Goal: Transaction & Acquisition: Purchase product/service

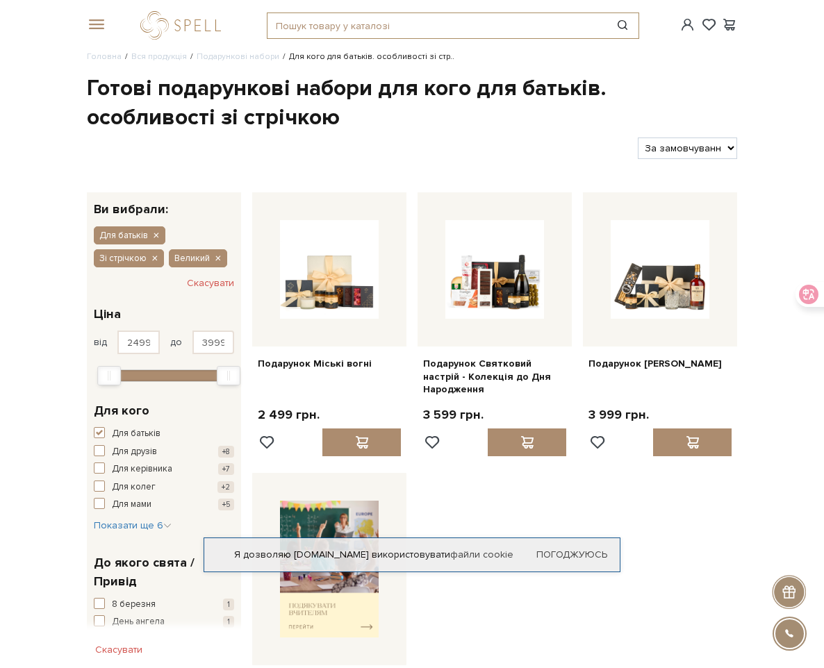
click at [267, 38] on input "text" at bounding box center [436, 25] width 339 height 25
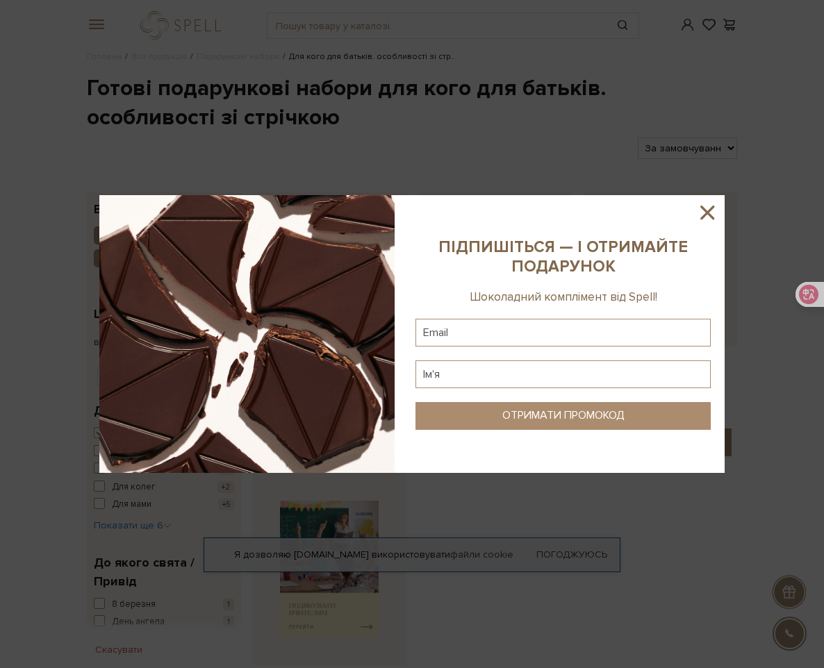
click at [712, 213] on icon at bounding box center [707, 213] width 24 height 24
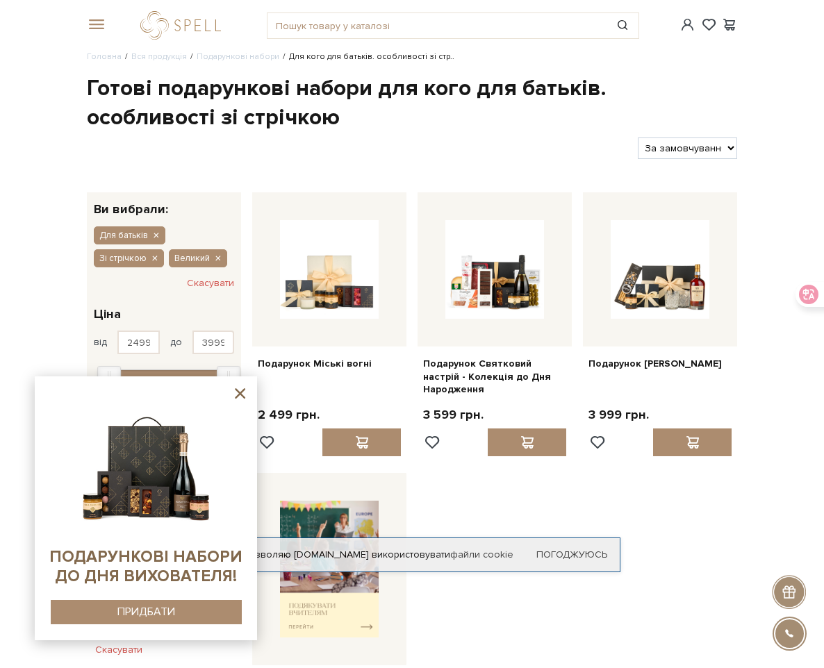
click at [240, 392] on icon at bounding box center [239, 393] width 17 height 17
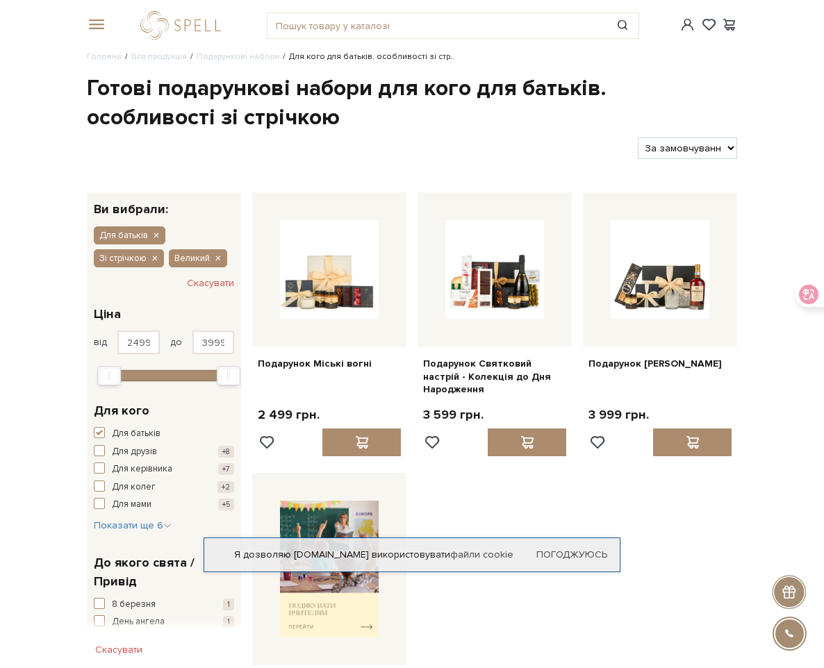
click at [0, 0] on link "Українська" at bounding box center [0, 0] width 0 height 0
click at [0, 0] on link "Романтичні подарунки" at bounding box center [0, 0] width 0 height 0
click at [324, 159] on div at bounding box center [356, 149] width 551 height 22
click at [495, 63] on ul "Головна Вся продукція Подарункові набори Для кого для батьків. особливості зі с…" at bounding box center [412, 57] width 650 height 13
click at [295, 38] on input "text" at bounding box center [436, 25] width 339 height 25
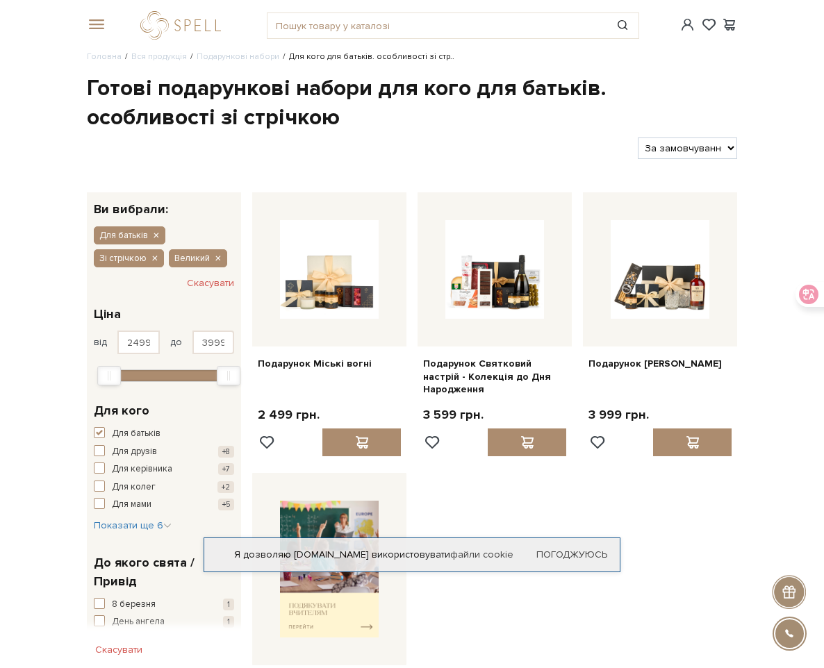
click at [0, 0] on link "Набори" at bounding box center [0, 0] width 0 height 0
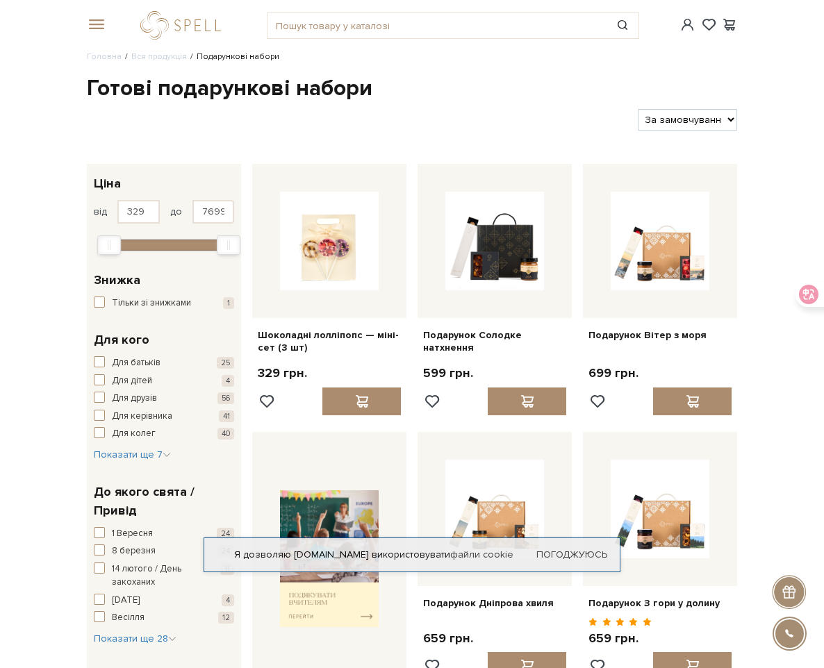
click at [0, 0] on link "Подарункові набори" at bounding box center [0, 0] width 0 height 0
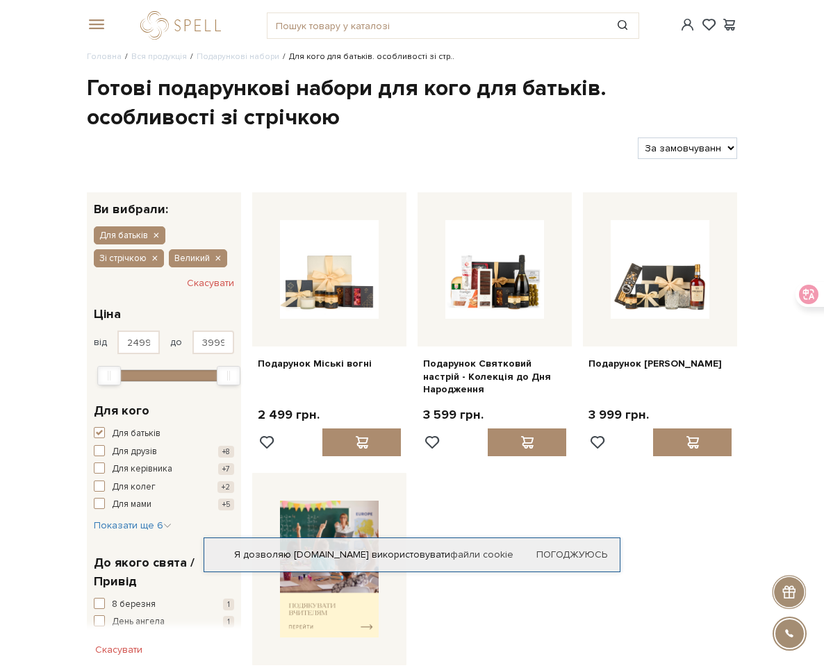
click at [0, 0] on link "Набори" at bounding box center [0, 0] width 0 height 0
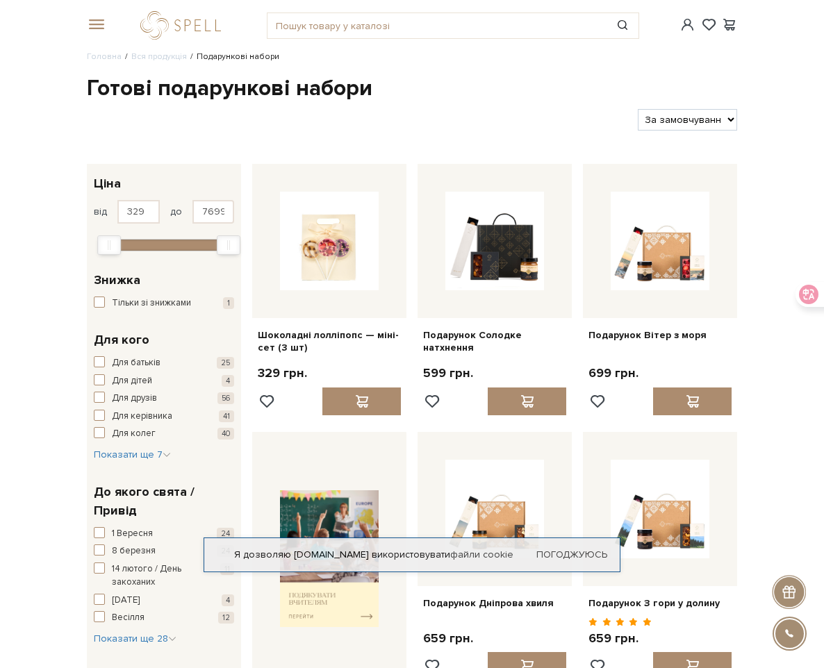
click at [0, 0] on link "Подарункові набори" at bounding box center [0, 0] width 0 height 0
click at [438, 103] on h1 "Готові подарункові набори" at bounding box center [412, 88] width 650 height 29
click at [0, 0] on b "Новорічна" at bounding box center [0, 0] width 0 height 0
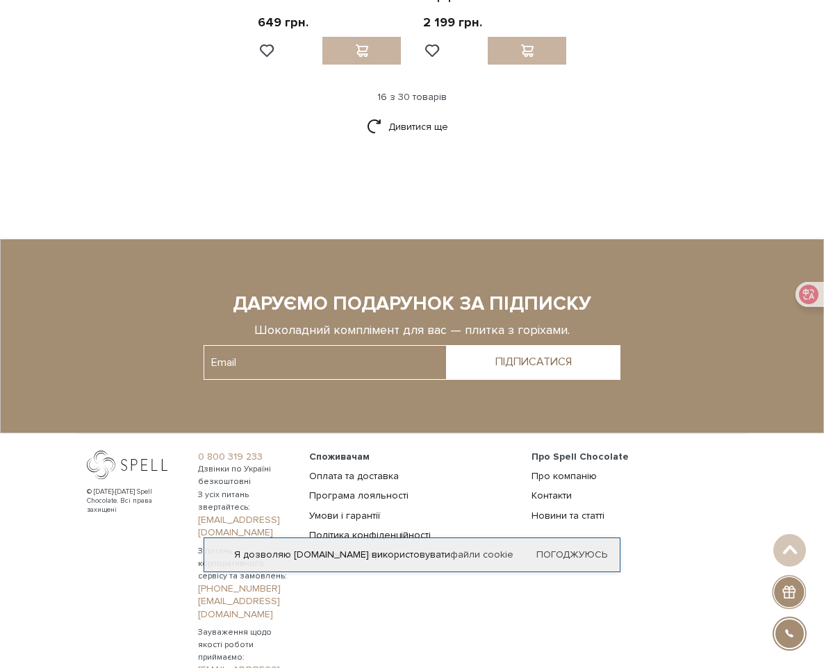
scroll to position [1674, 0]
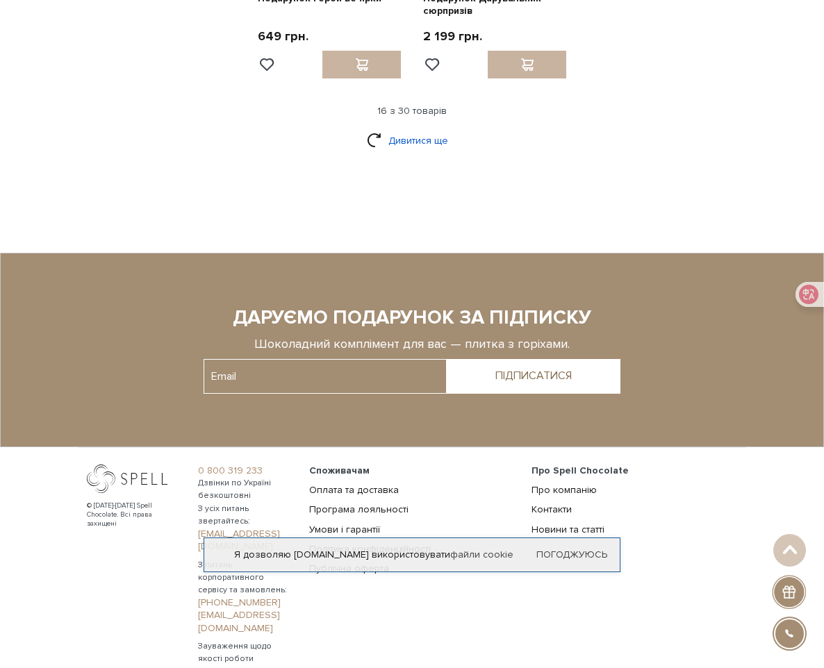
click at [423, 153] on link "Дивитися ще" at bounding box center [412, 140] width 90 height 24
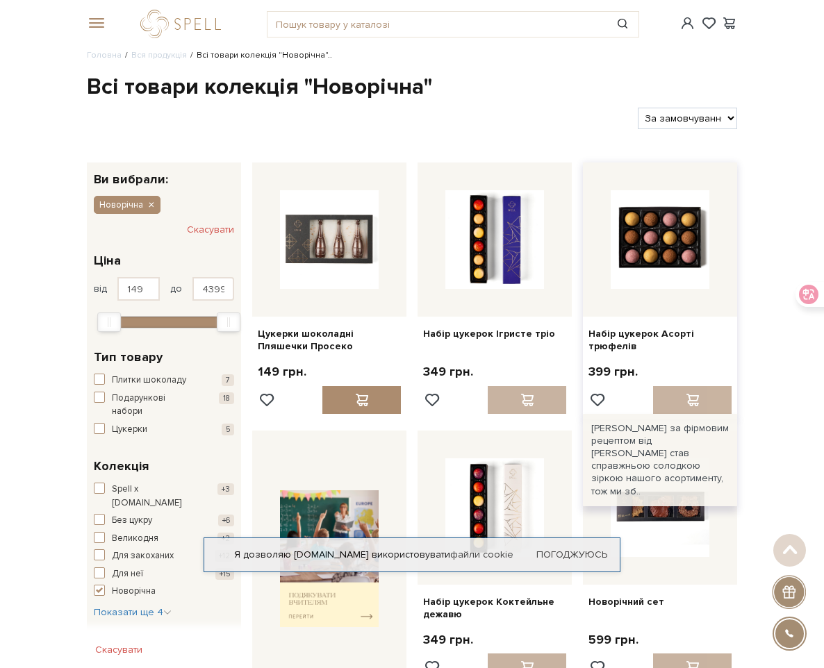
scroll to position [0, 0]
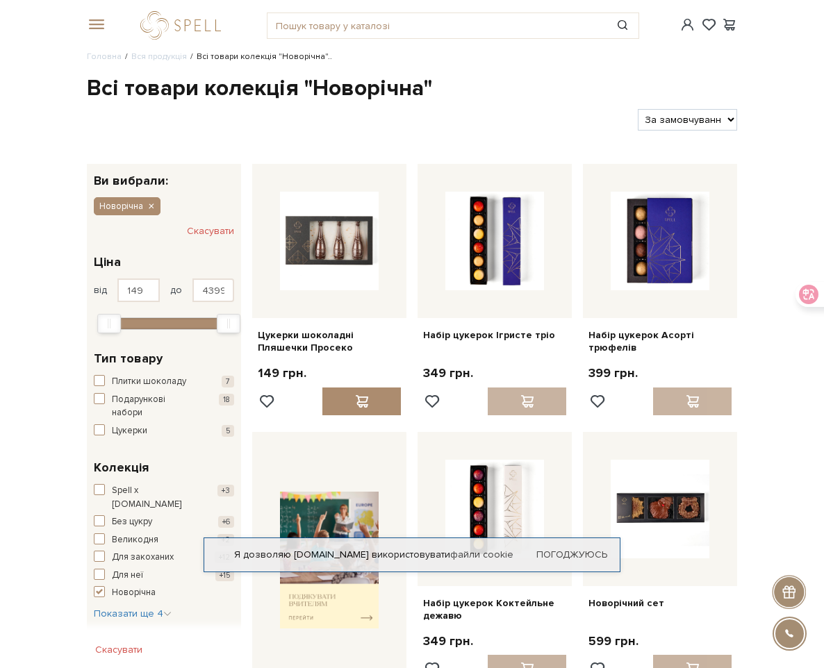
click at [482, 103] on h1 "Всі товари колекція "Новорічна"" at bounding box center [412, 88] width 650 height 29
click at [0, 0] on link "Патріотичний" at bounding box center [0, 0] width 0 height 0
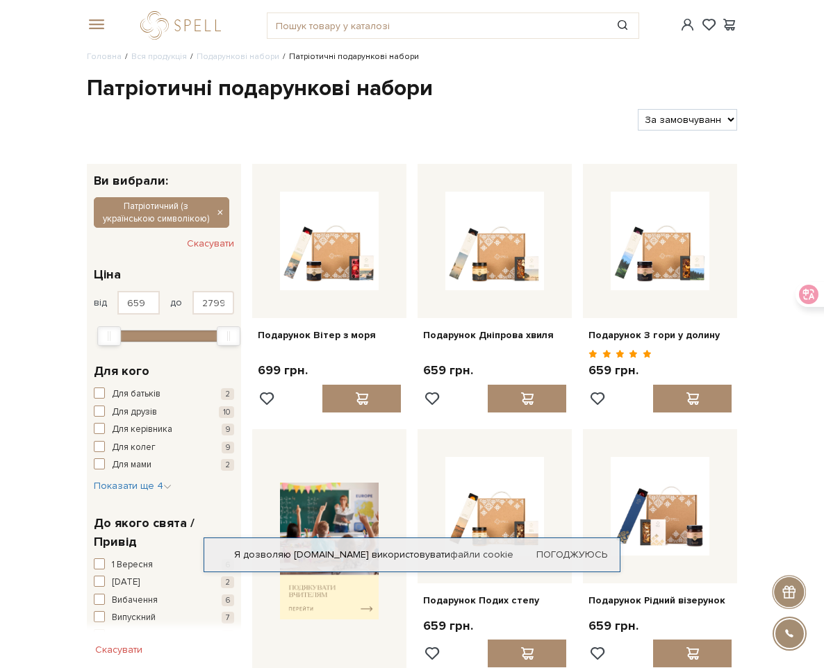
click at [0, 0] on link "Для неї" at bounding box center [0, 0] width 0 height 0
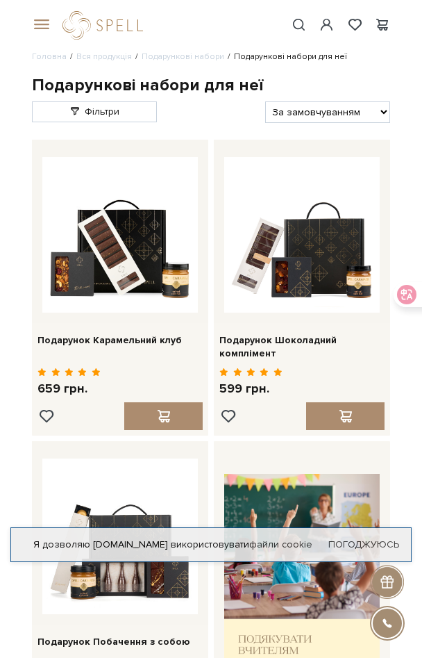
click at [40, 22] on span at bounding box center [39, 25] width 14 height 13
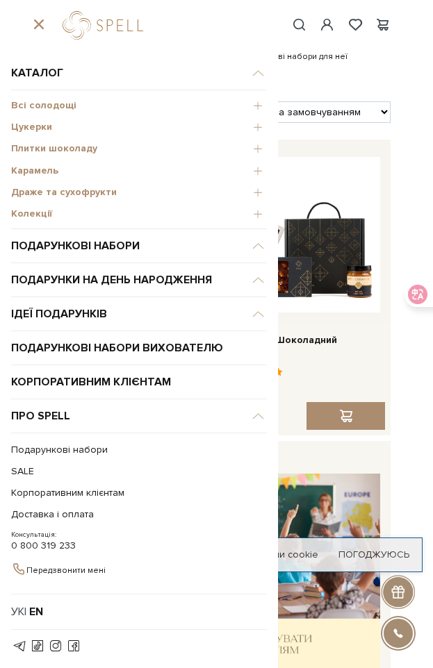
click at [260, 104] on span "Всі солодощі" at bounding box center [139, 105] width 256 height 13
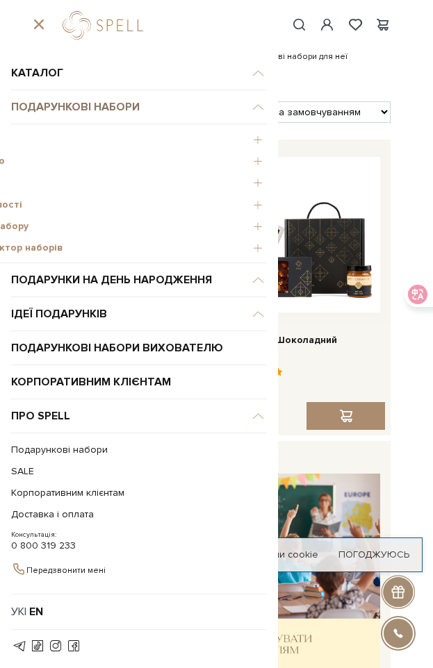
click at [260, 104] on link "Подарункові набори" at bounding box center [139, 107] width 256 height 34
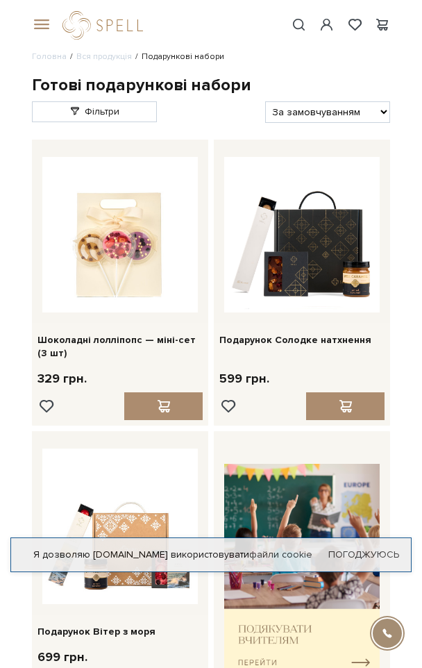
click at [35, 26] on span at bounding box center [39, 25] width 14 height 13
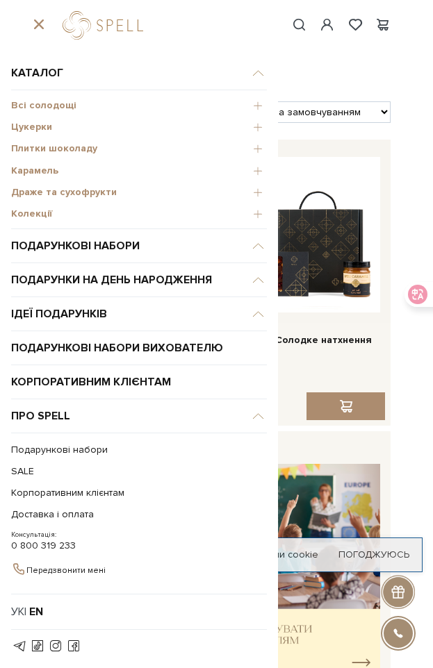
click at [254, 128] on span "Цукерки" at bounding box center [139, 127] width 256 height 13
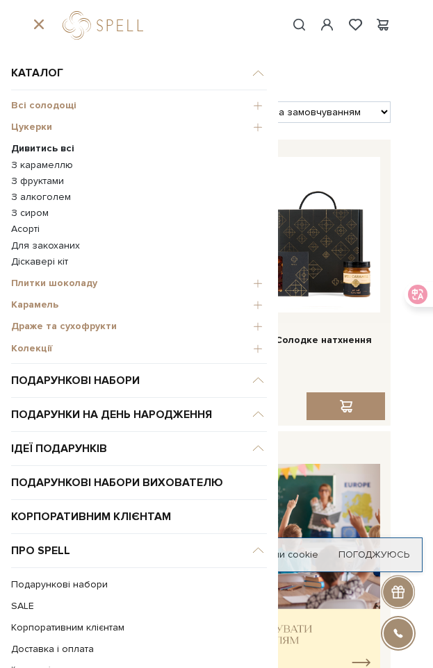
click at [251, 127] on span "Цукерки" at bounding box center [139, 127] width 256 height 13
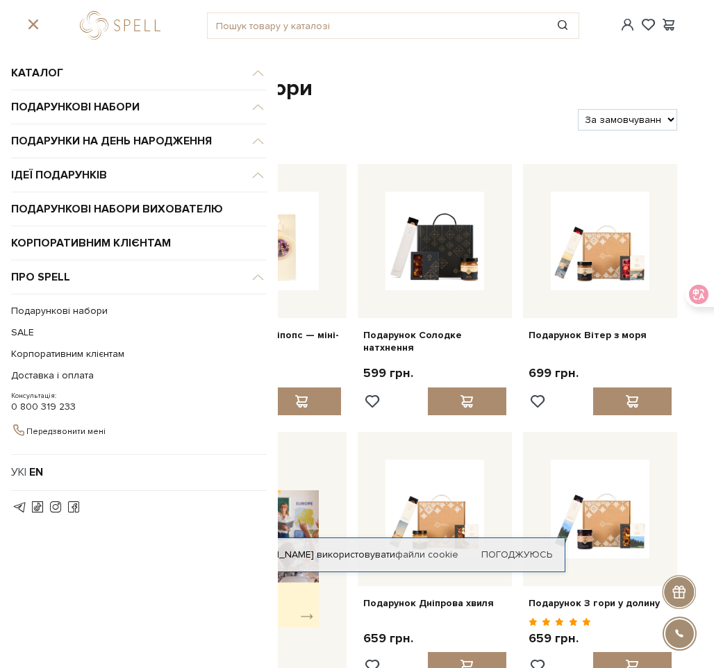
click at [413, 81] on h1 "Готові подарункові набори" at bounding box center [352, 88] width 650 height 29
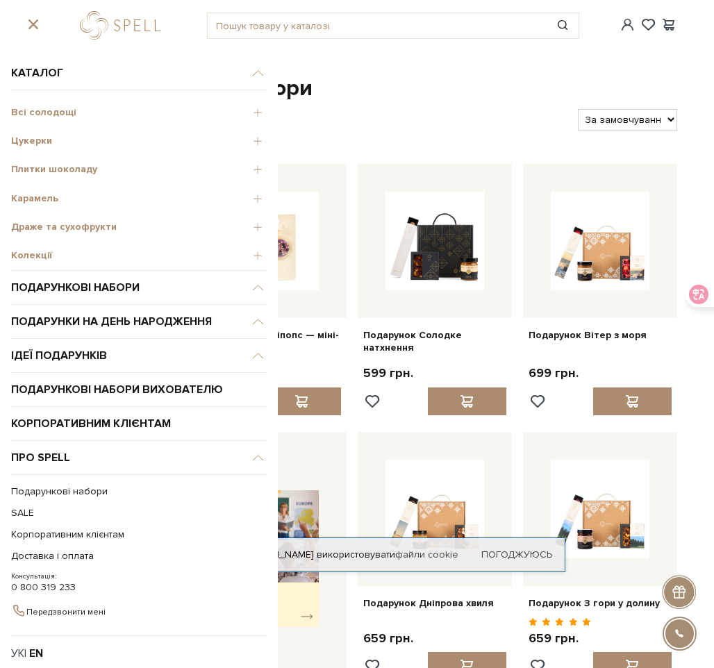
drag, startPoint x: 6, startPoint y: 54, endPoint x: 250, endPoint y: 256, distance: 317.2
click at [250, 256] on div "Каталог Всі солодощі Дивитись всі Новинки Бестселери Набори" at bounding box center [139, 356] width 278 height 623
copy li "Loremip Dol sitametc Adipisci eli Seddoei Temporinci Utlabo Etdol magn ..."
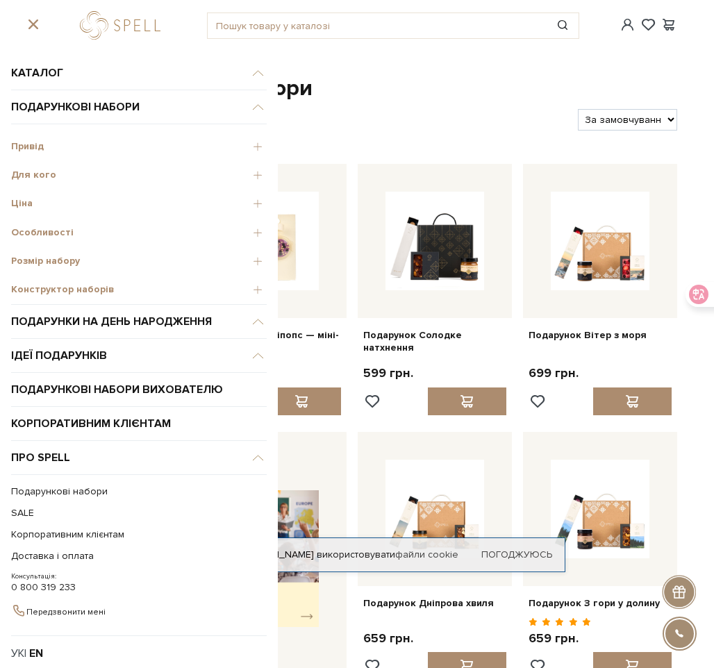
drag, startPoint x: 7, startPoint y: 104, endPoint x: 229, endPoint y: 277, distance: 281.6
click at [229, 277] on div "Каталог Всі солодощі Дивитись всі Новинки Бестселери Набори" at bounding box center [139, 356] width 278 height 623
copy li "Подарункові набори Привід Дивитись всі День вихователя День народження Річниця …"
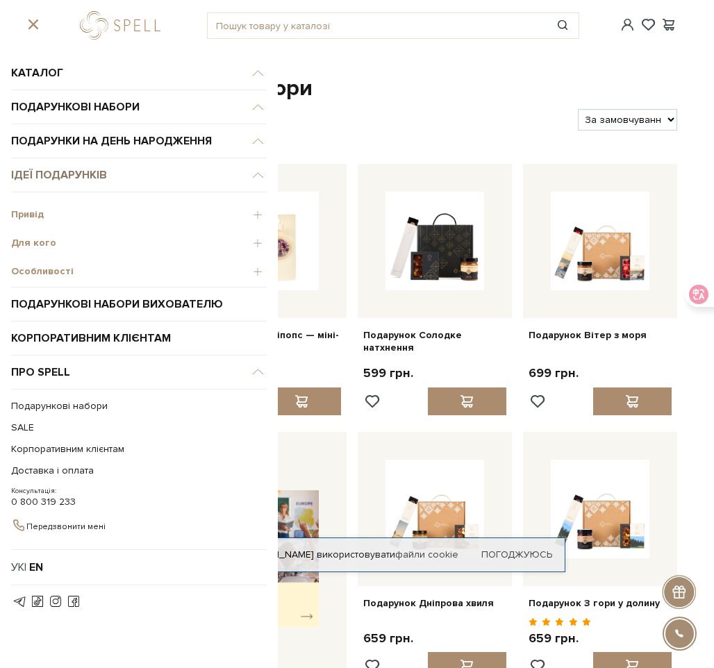
drag, startPoint x: 128, startPoint y: 273, endPoint x: 11, endPoint y: 182, distance: 148.5
click at [11, 182] on li "Ідеї подарунків Привід Дивитись всі" at bounding box center [139, 222] width 256 height 129
click at [17, 179] on link "Ідеї подарунків" at bounding box center [139, 175] width 256 height 34
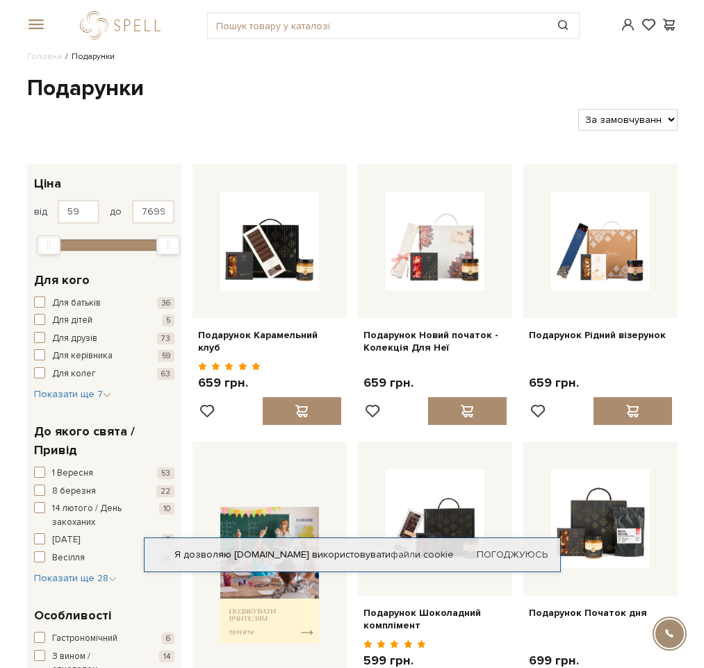
click at [40, 26] on span at bounding box center [34, 25] width 14 height 13
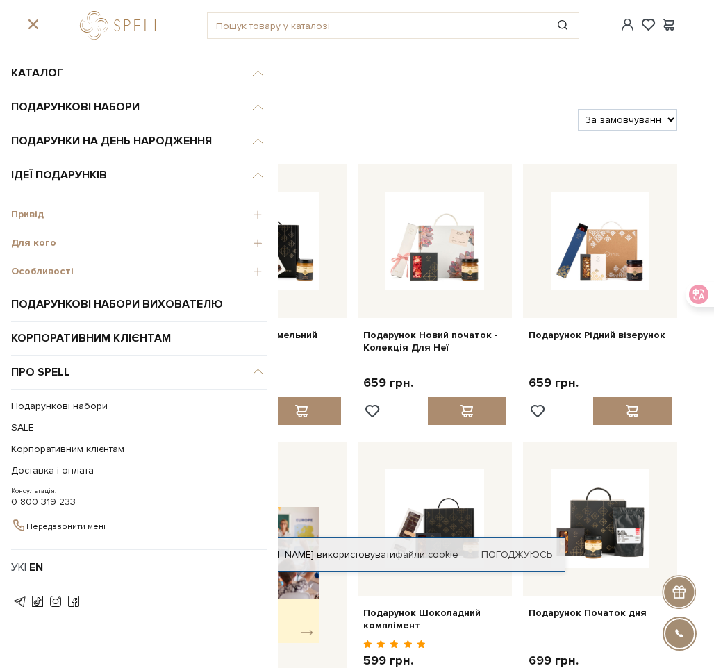
drag, startPoint x: 10, startPoint y: 169, endPoint x: 110, endPoint y: 259, distance: 135.3
click at [110, 259] on div "Каталог Всі солодощі Дивитись всі Новинки Бестселери Набори" at bounding box center [139, 356] width 278 height 623
copy li "Ідеї подарунків Привід Дивитись всі День вихователя На день народження Подяка Н…"
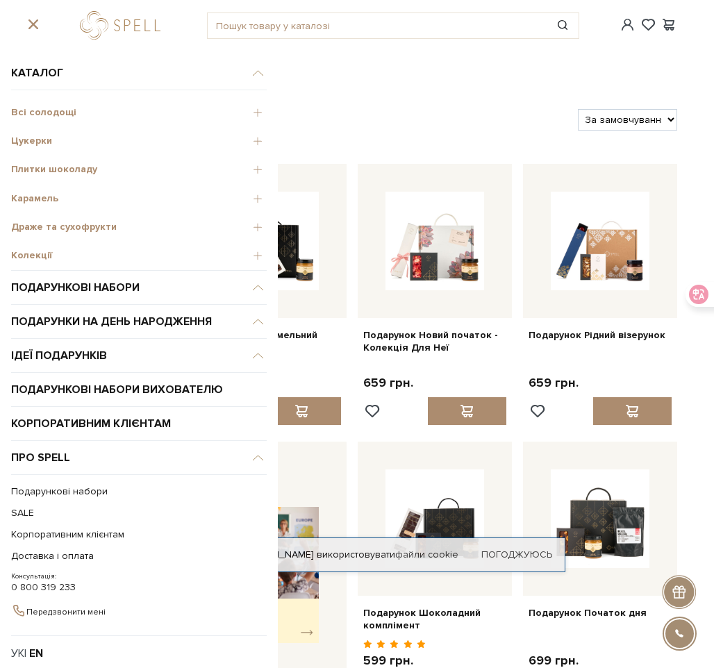
click at [247, 169] on span "Плитки шоколаду" at bounding box center [139, 169] width 256 height 13
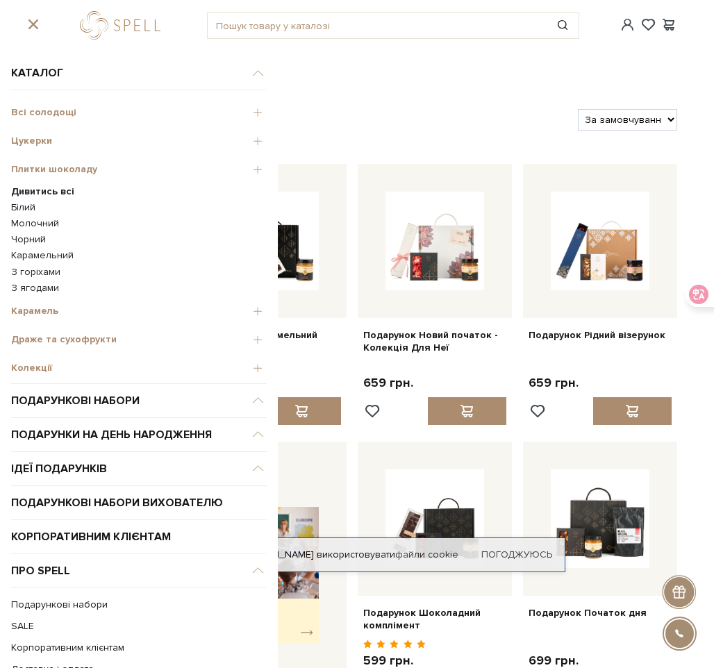
click at [243, 141] on span "Цукерки" at bounding box center [139, 141] width 256 height 13
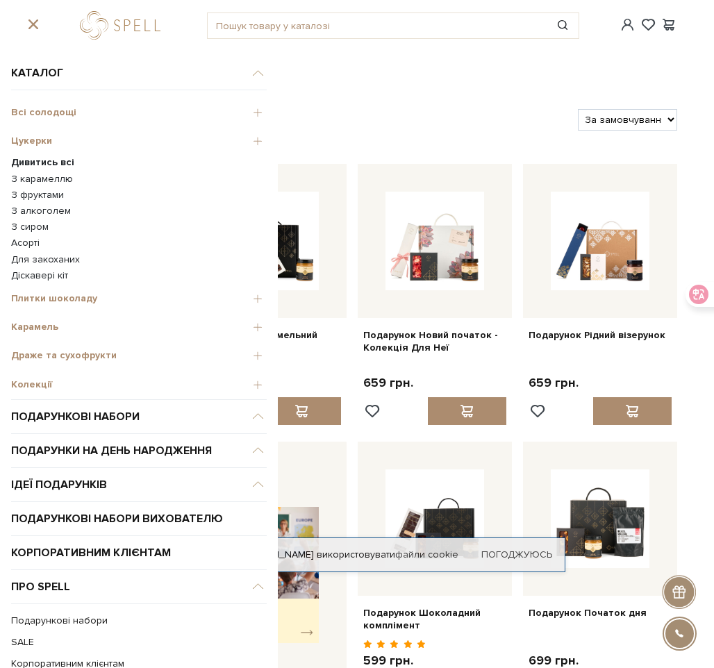
click at [67, 257] on link "Для закоханих" at bounding box center [139, 260] width 256 height 13
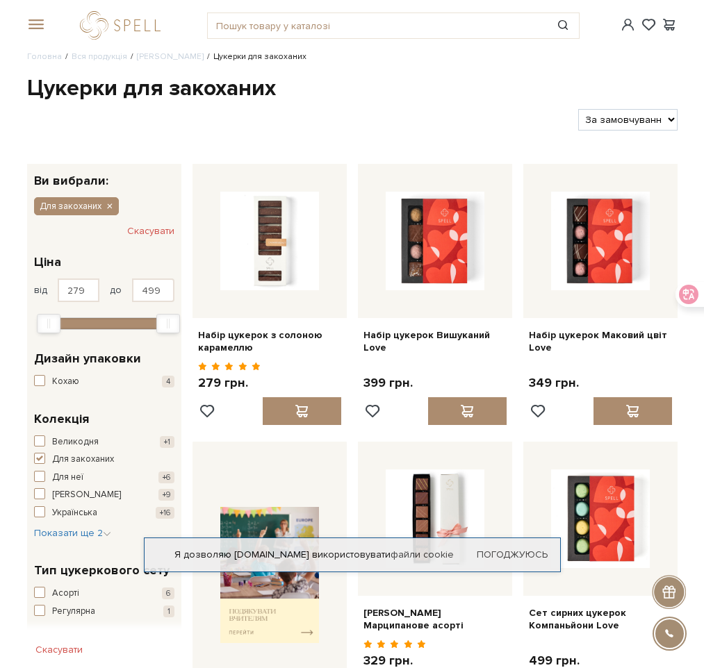
click at [36, 25] on span at bounding box center [34, 25] width 14 height 13
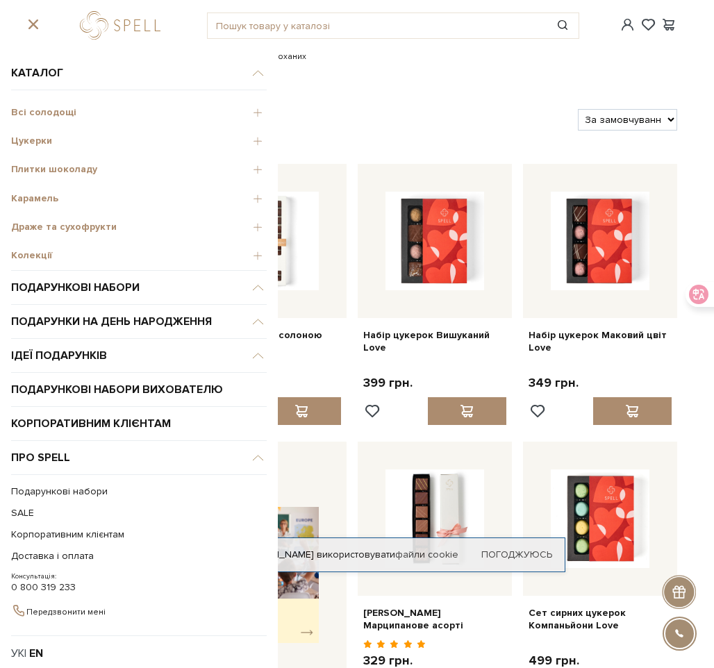
click at [251, 112] on span "Всі солодощі" at bounding box center [139, 112] width 256 height 13
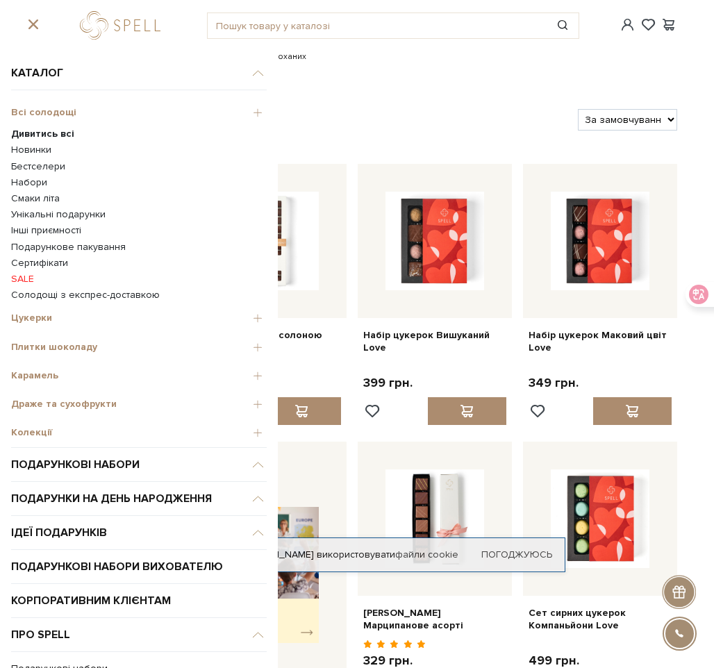
click at [249, 319] on span "Цукерки" at bounding box center [139, 318] width 256 height 13
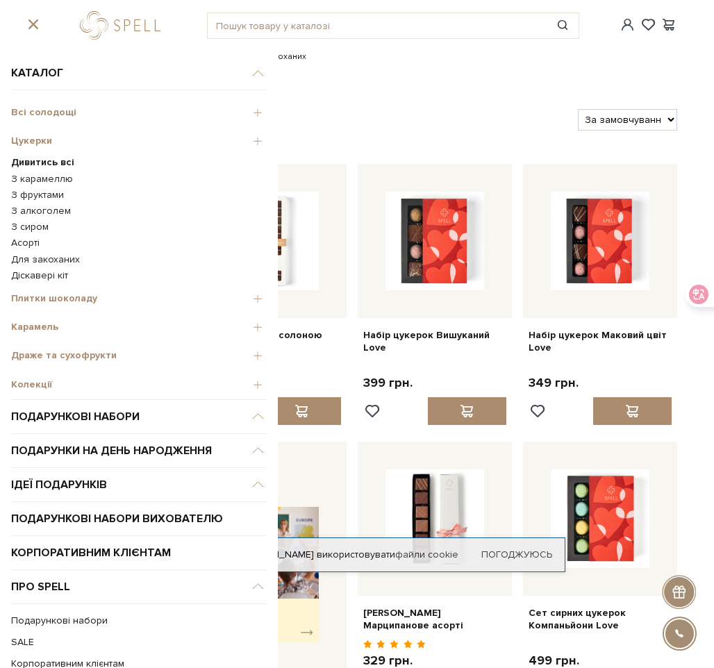
click at [244, 302] on span "Плитки шоколаду" at bounding box center [139, 298] width 256 height 13
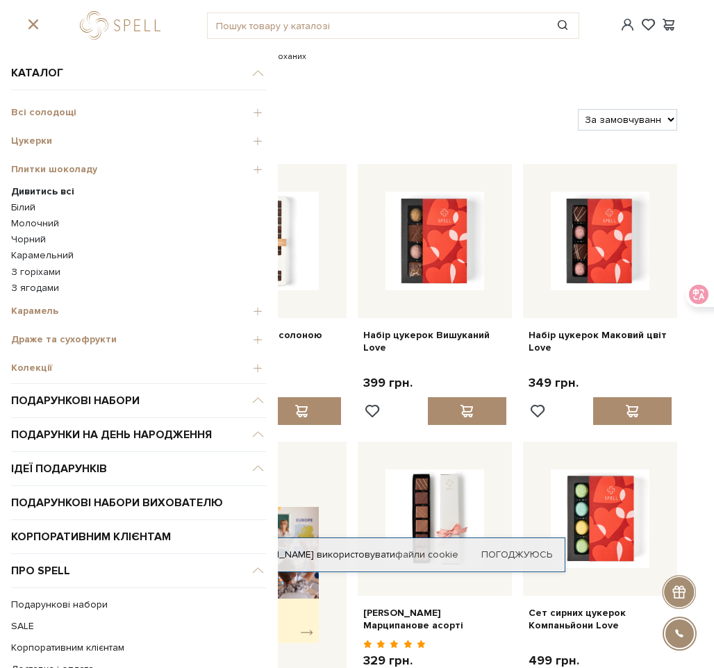
click at [47, 221] on link "Молочний" at bounding box center [139, 223] width 256 height 13
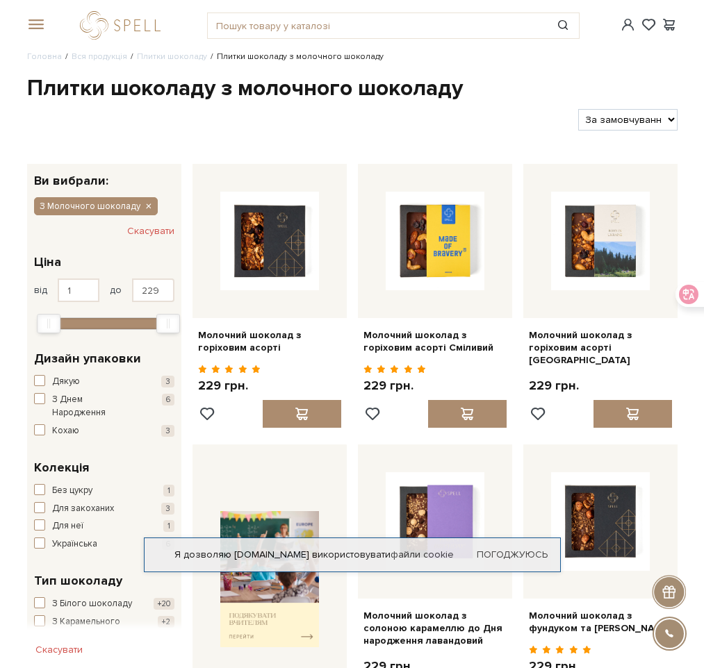
click at [31, 24] on span at bounding box center [34, 25] width 14 height 13
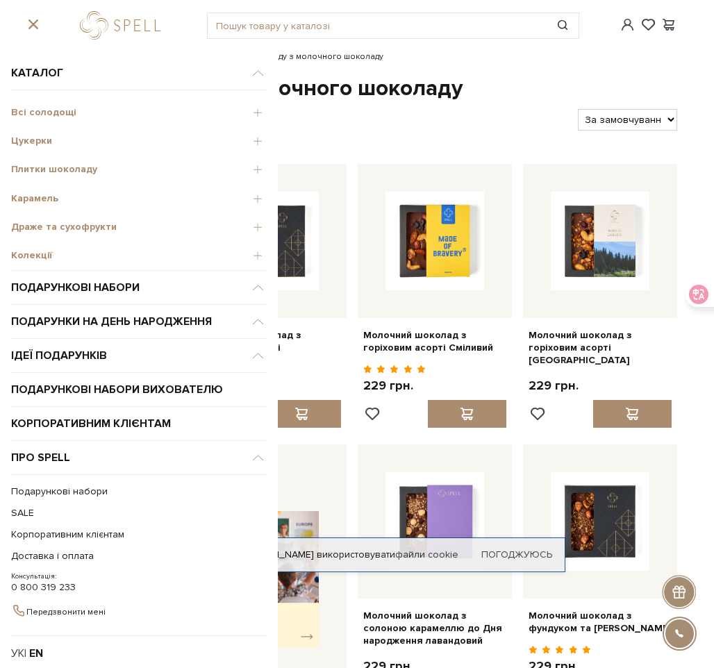
click at [243, 113] on span "Всі солодощі" at bounding box center [139, 112] width 256 height 13
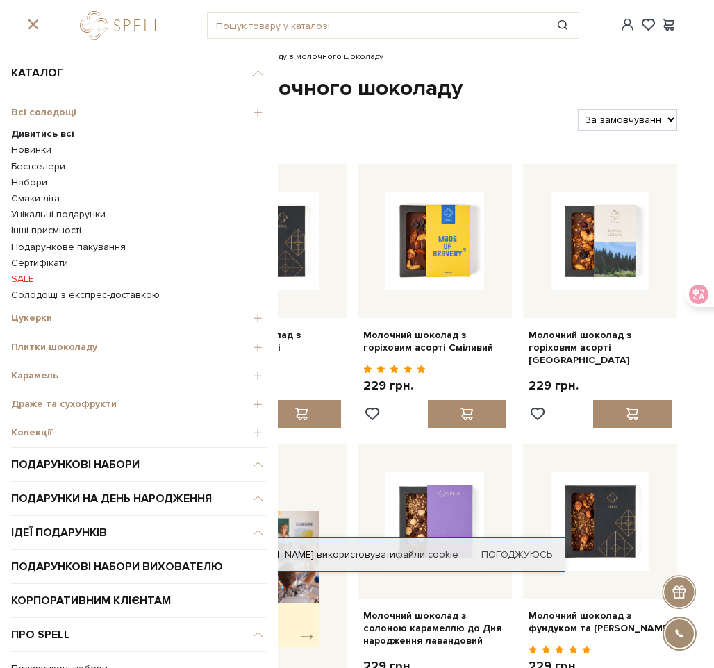
click at [235, 111] on span "Всі солодощі" at bounding box center [139, 112] width 256 height 13
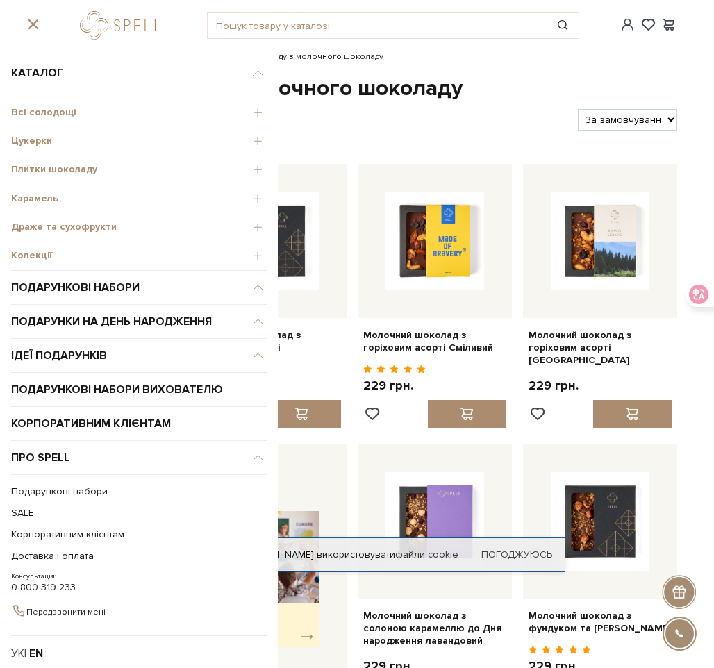
click at [247, 116] on span "Всі солодощі" at bounding box center [139, 112] width 256 height 13
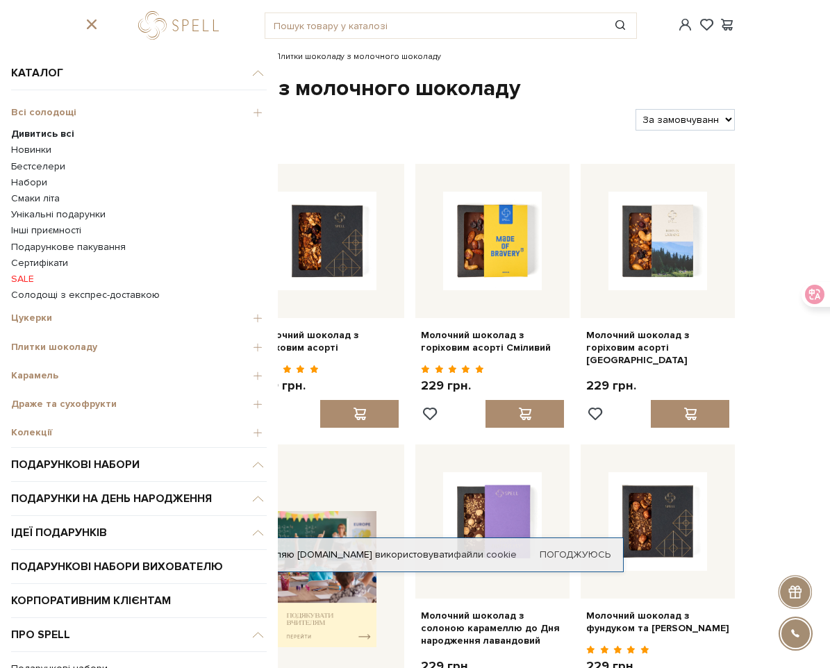
click at [69, 318] on span "Цукерки" at bounding box center [139, 318] width 256 height 13
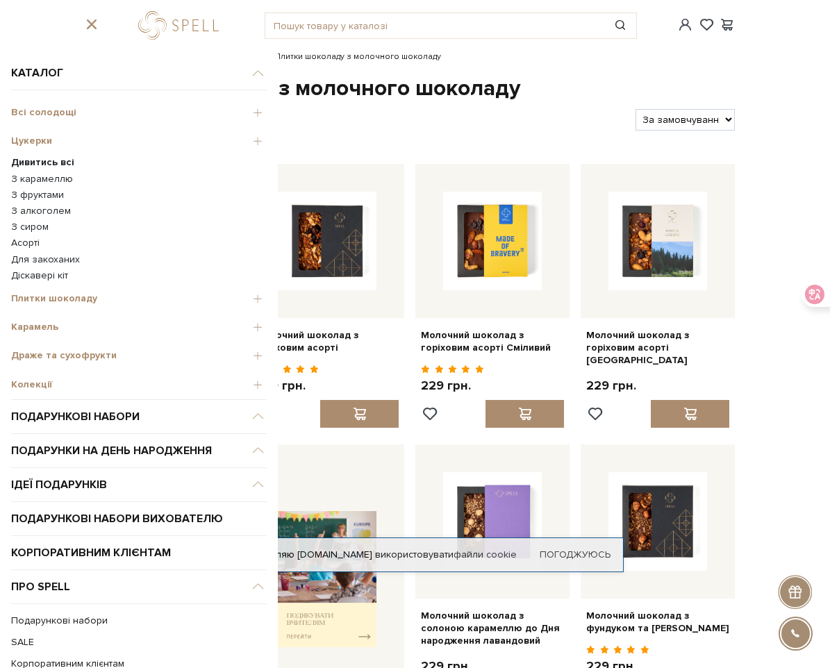
click at [245, 301] on span "Плитки шоколаду" at bounding box center [139, 298] width 256 height 13
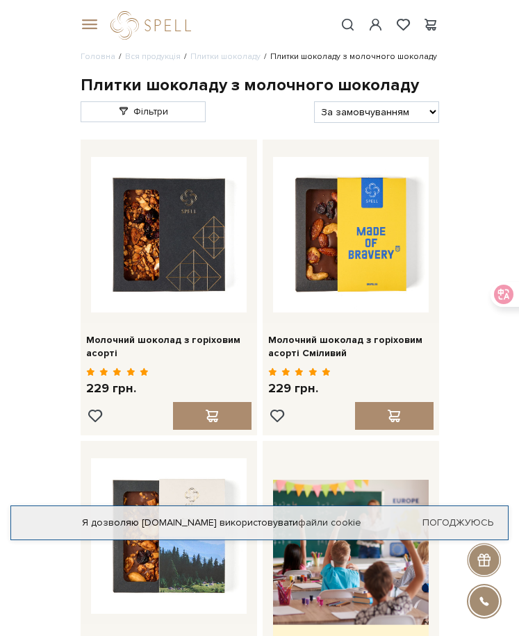
click at [93, 26] on span at bounding box center [88, 25] width 14 height 13
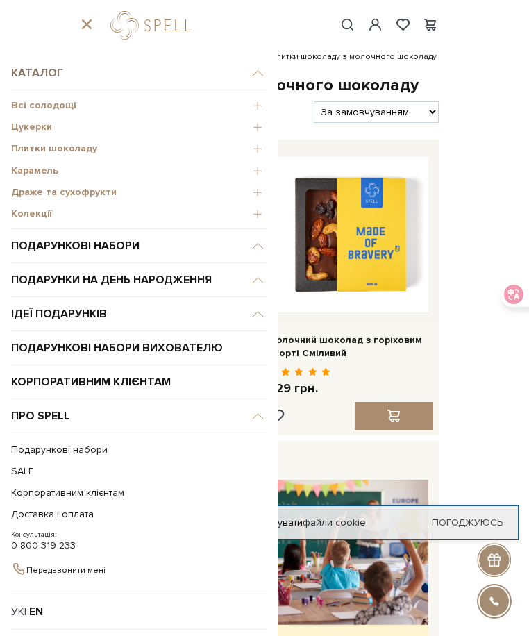
click at [243, 74] on link "Каталог" at bounding box center [139, 73] width 256 height 34
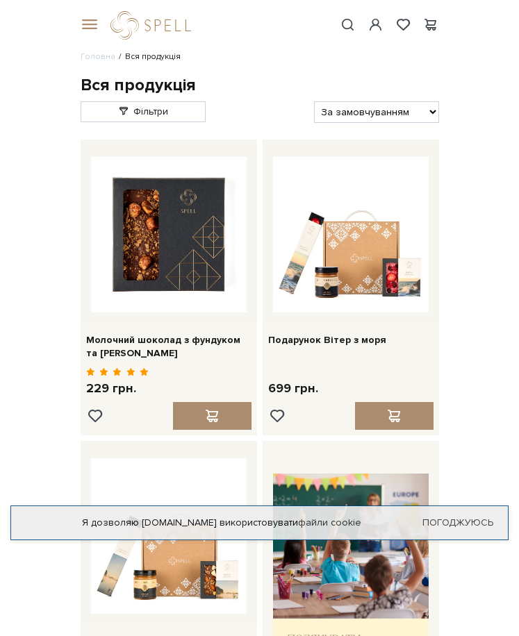
click at [92, 26] on span at bounding box center [88, 25] width 14 height 13
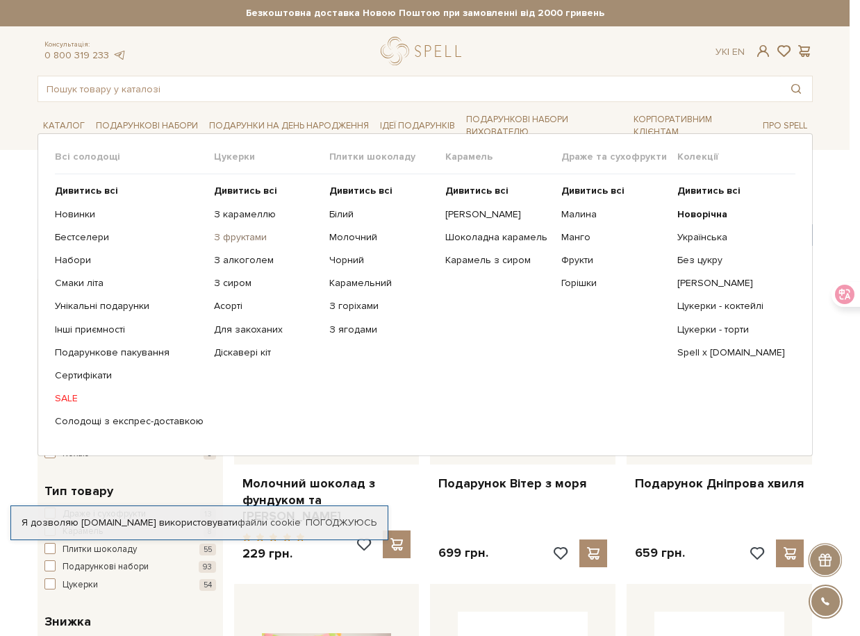
click at [243, 236] on link "З фруктами" at bounding box center [267, 237] width 106 height 13
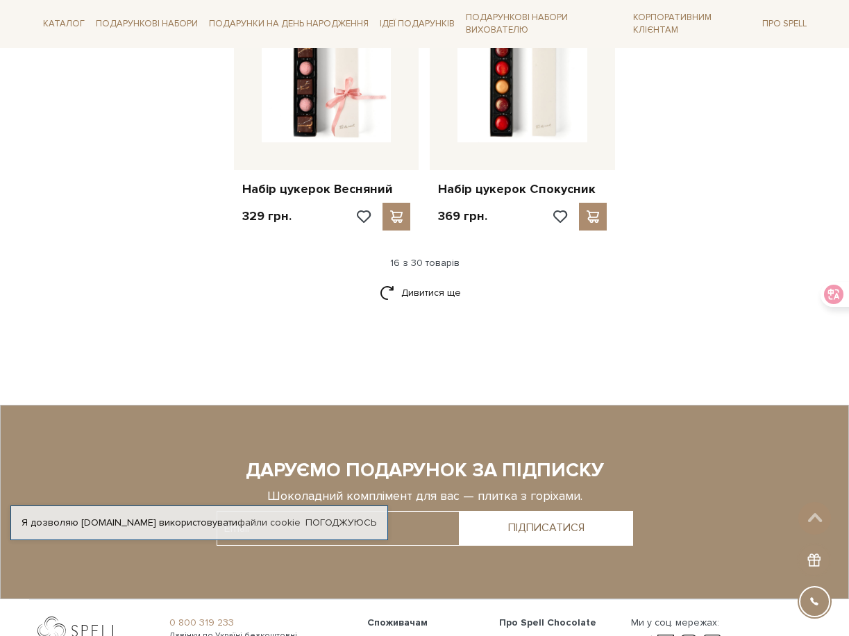
scroll to position [1875, 0]
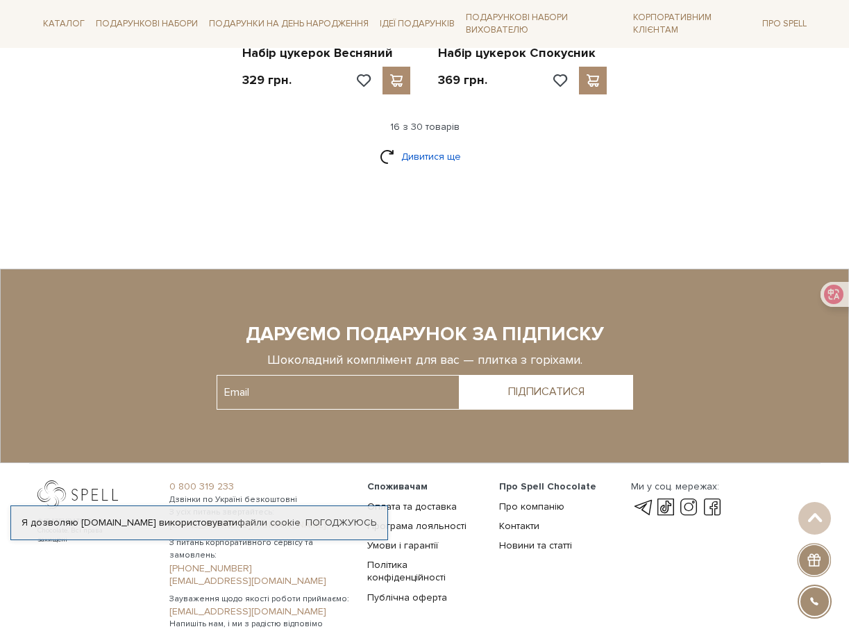
click at [412, 151] on link "Дивитися ще" at bounding box center [425, 156] width 90 height 24
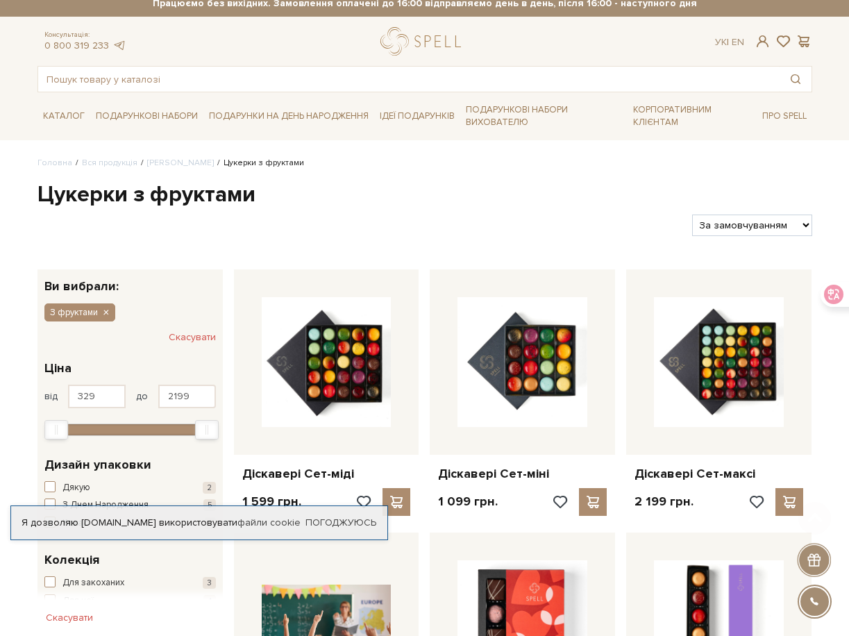
scroll to position [0, 0]
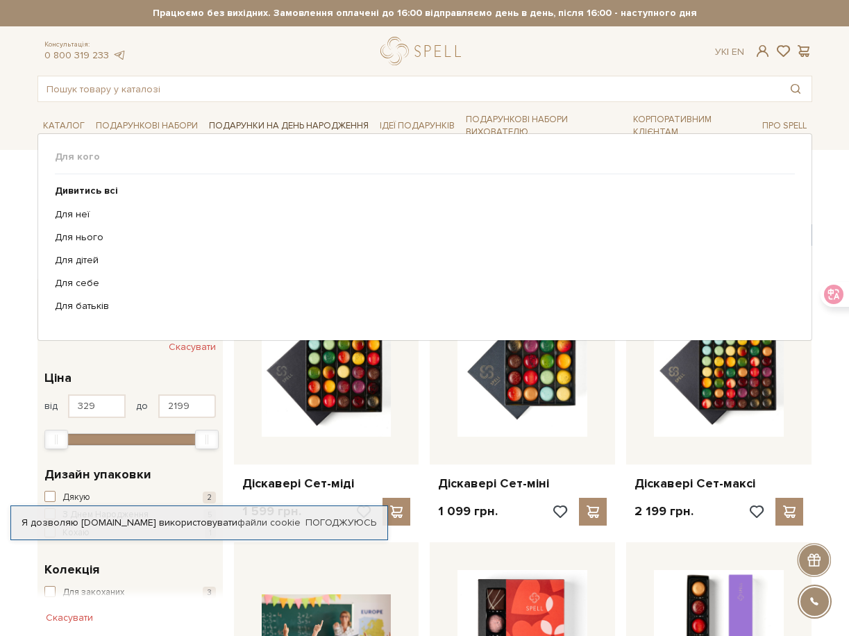
click at [264, 126] on link "Подарунки на День народження" at bounding box center [289, 126] width 171 height 22
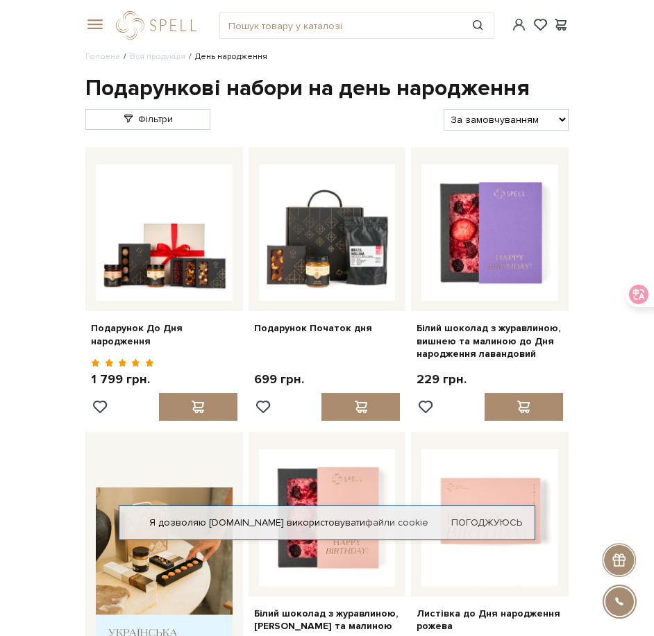
click at [91, 27] on span at bounding box center [92, 25] width 14 height 13
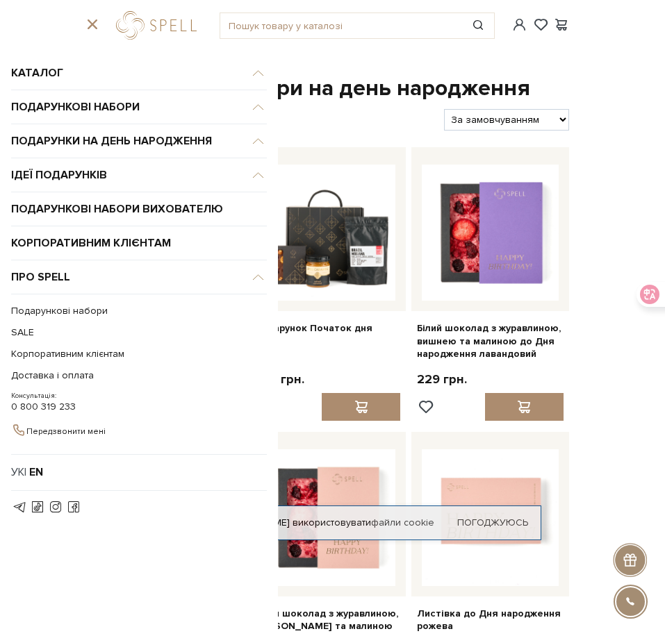
click at [94, 24] on span at bounding box center [92, 25] width 14 height 13
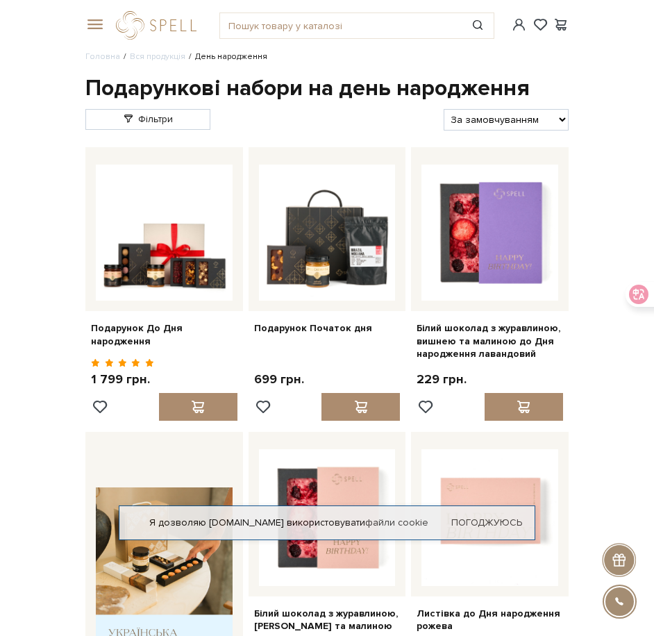
click at [96, 22] on span at bounding box center [92, 25] width 14 height 13
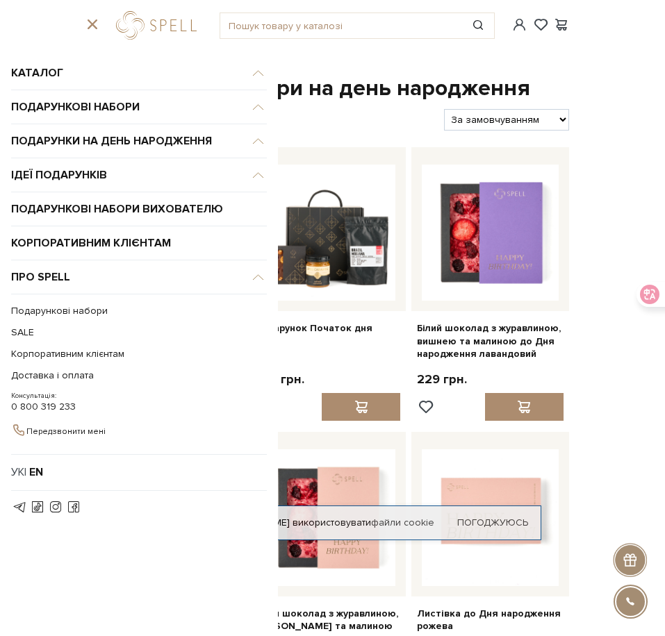
click at [92, 24] on span at bounding box center [92, 25] width 14 height 13
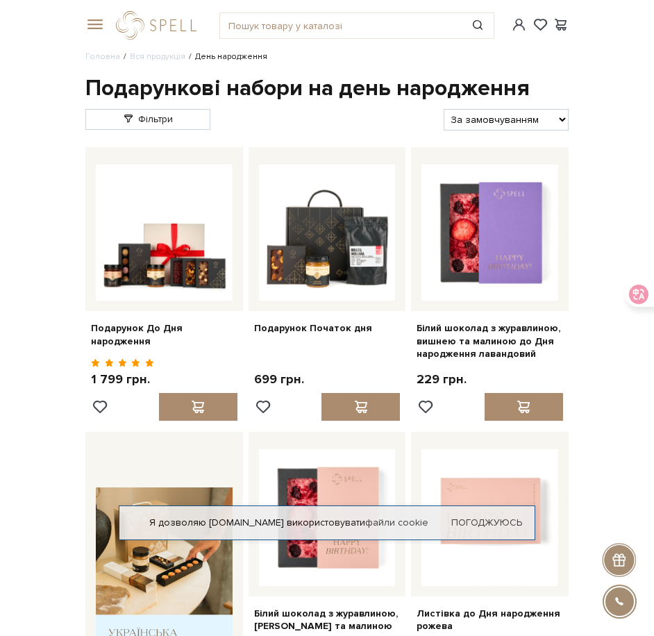
click at [97, 24] on span at bounding box center [92, 25] width 14 height 13
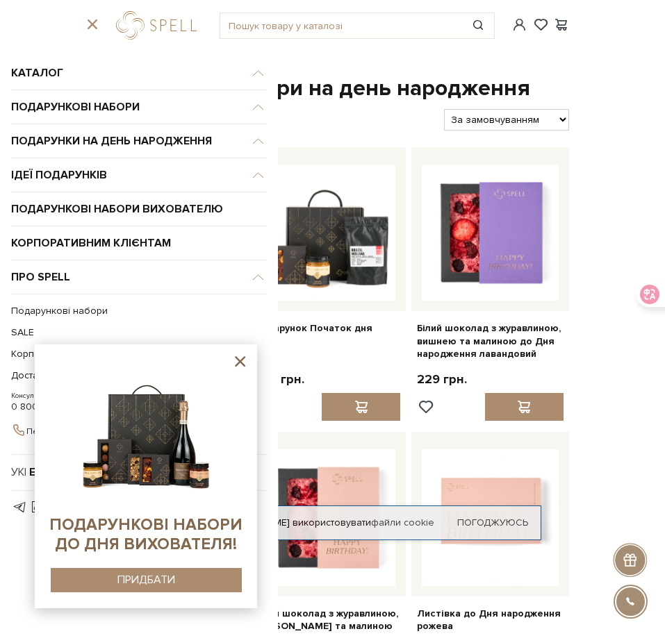
click at [237, 363] on icon at bounding box center [239, 361] width 17 height 17
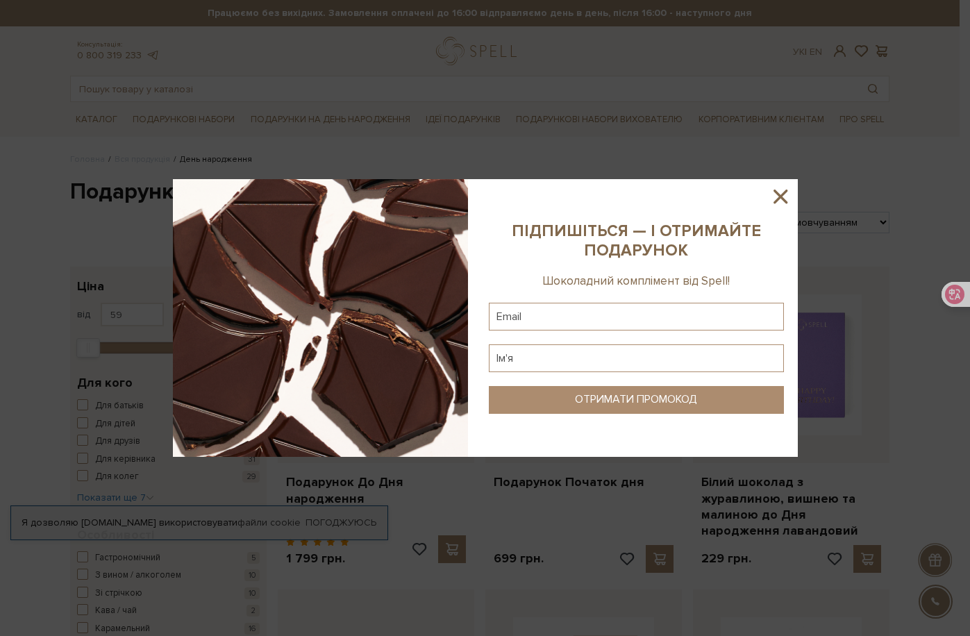
click at [778, 199] on icon at bounding box center [781, 197] width 14 height 14
